Goal: Find specific page/section: Find specific page/section

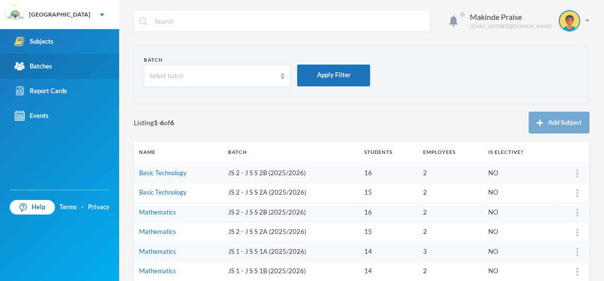
scroll to position [59, 0]
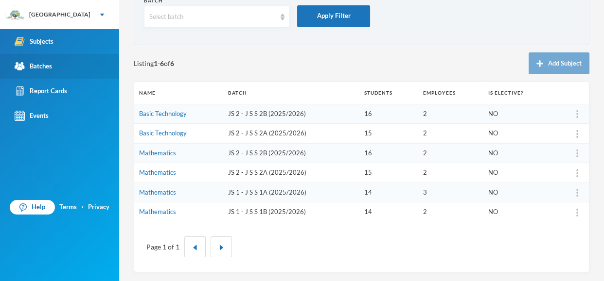
click at [29, 62] on div "Batches" at bounding box center [33, 66] width 37 height 10
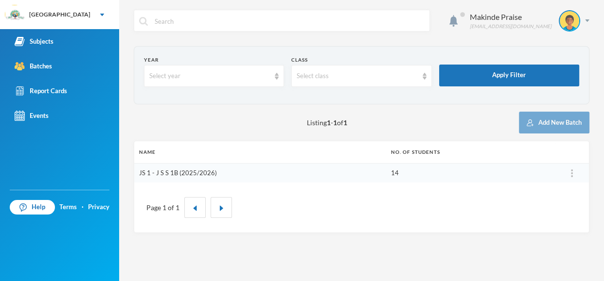
click at [200, 173] on link "JS 1 - J S S 1B (2025/2026)" at bounding box center [178, 173] width 78 height 8
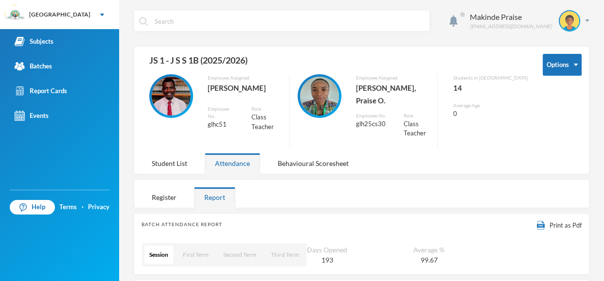
click at [470, 142] on div "Options JS 1 - J S S 1B (2025/2026) Employee Assigned [PERSON_NAME] Employee No…" at bounding box center [361, 110] width 455 height 128
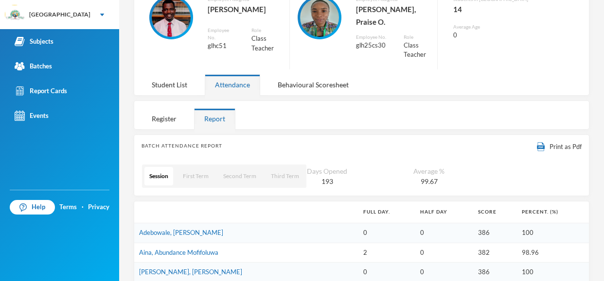
scroll to position [78, 0]
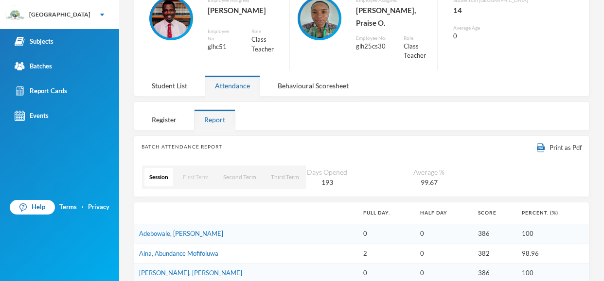
click at [193, 168] on button "First Term" at bounding box center [195, 177] width 35 height 18
click at [194, 168] on button "First Term" at bounding box center [196, 177] width 36 height 18
click at [245, 168] on button "Second Term" at bounding box center [240, 177] width 43 height 18
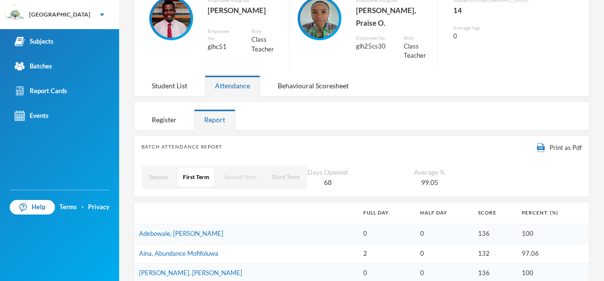
click at [245, 168] on button "Second Term" at bounding box center [240, 177] width 43 height 18
click at [197, 168] on button "First Term" at bounding box center [195, 177] width 35 height 18
click at [197, 168] on button "First Term" at bounding box center [196, 177] width 36 height 18
click at [175, 109] on div "Register" at bounding box center [163, 119] width 45 height 21
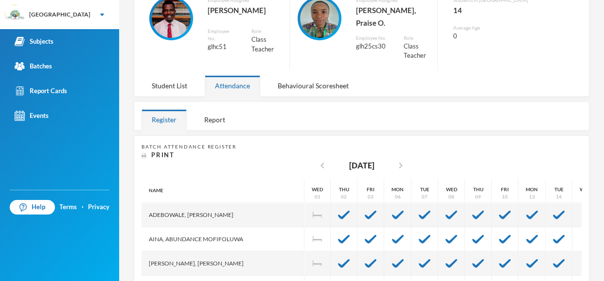
click at [477, 72] on div "Options JS 1 - J S S 1B (2025/2026) Employee Assigned [PERSON_NAME] Employee No…" at bounding box center [361, 32] width 455 height 128
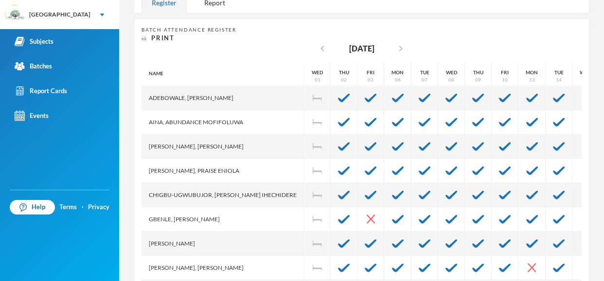
scroll to position [214, 0]
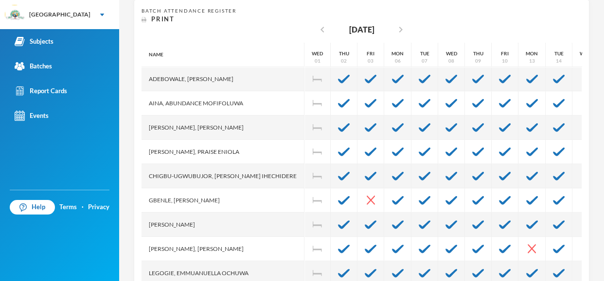
click at [582, 63] on div "Batch Attendance Register Print chevron_left [DATE] chevron_right Name [PERSON_…" at bounding box center [361, 147] width 455 height 295
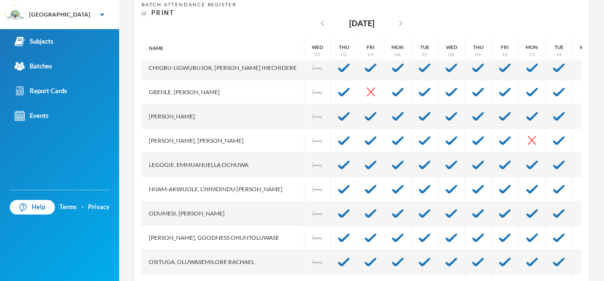
scroll to position [83, 0]
